Goal: Task Accomplishment & Management: Complete application form

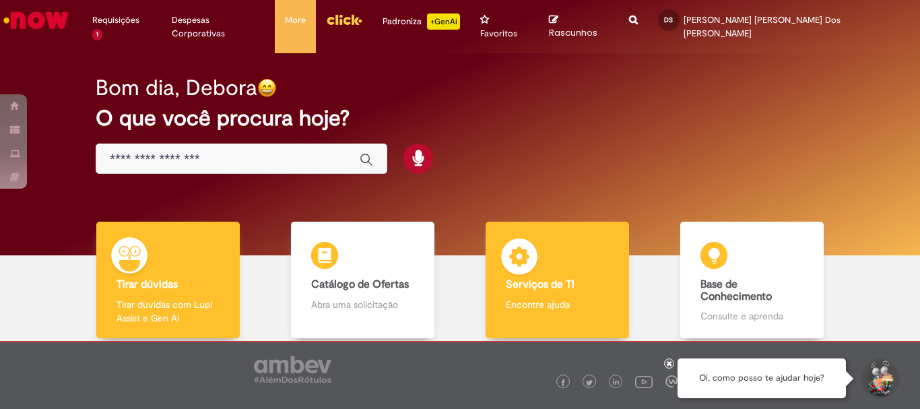
click at [544, 263] on div "Serviços de TI Serviços de TI Encontre ajuda" at bounding box center [557, 280] width 143 height 117
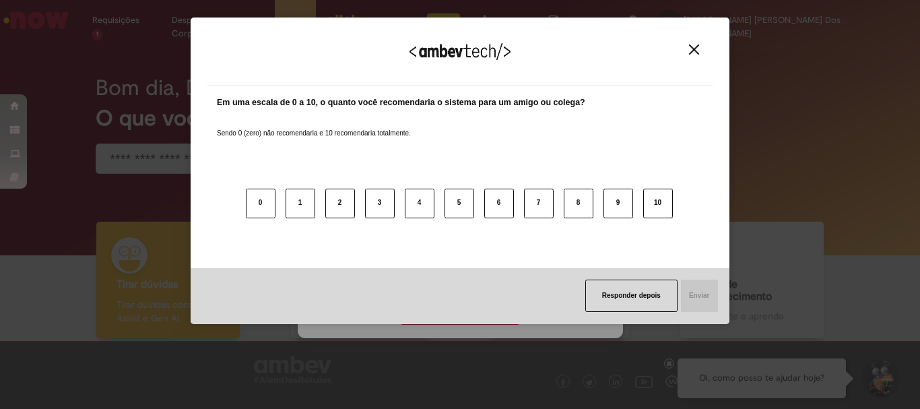
click at [691, 50] on img "Close" at bounding box center [694, 49] width 10 height 10
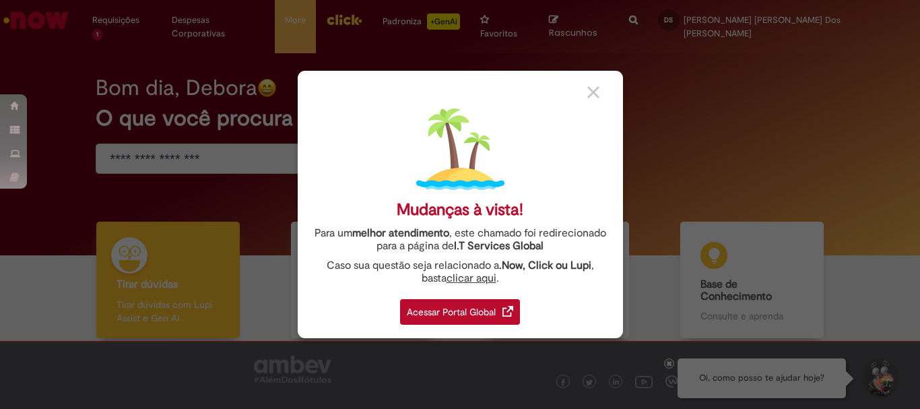
click at [499, 305] on div "Acessar Portal Global" at bounding box center [460, 312] width 120 height 26
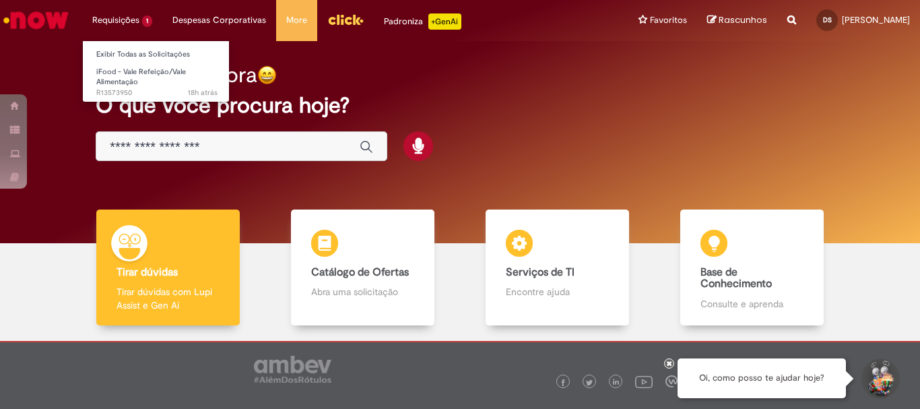
click at [135, 20] on li "Requisições 1 Exibir Todas as Solicitações iFood - Vale Refeição/Vale Alimentaç…" at bounding box center [122, 20] width 80 height 40
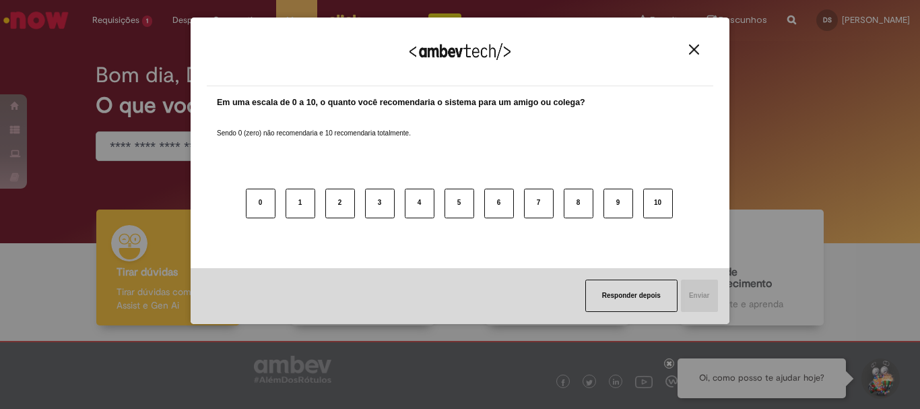
click at [697, 49] on img "Close" at bounding box center [694, 49] width 10 height 10
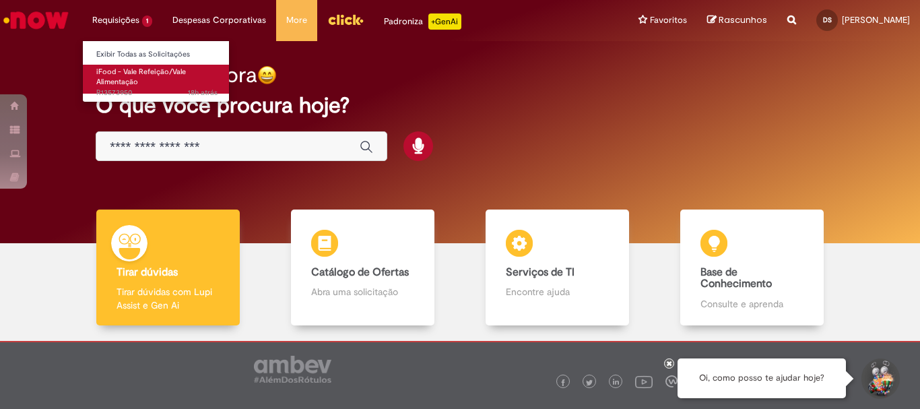
click at [139, 73] on span "iFood - Vale Refeição/Vale Alimentação" at bounding box center [141, 77] width 90 height 21
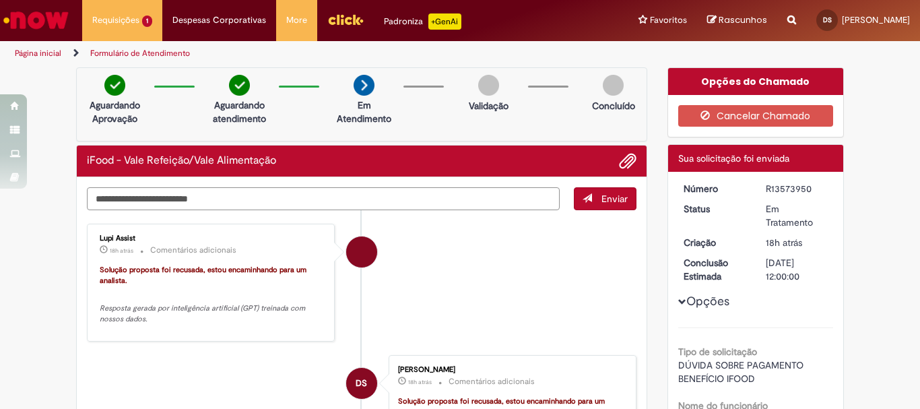
click at [453, 199] on textarea "Digite sua mensagem aqui..." at bounding box center [323, 198] width 473 height 23
type textarea "**********"
